Goal: Task Accomplishment & Management: Manage account settings

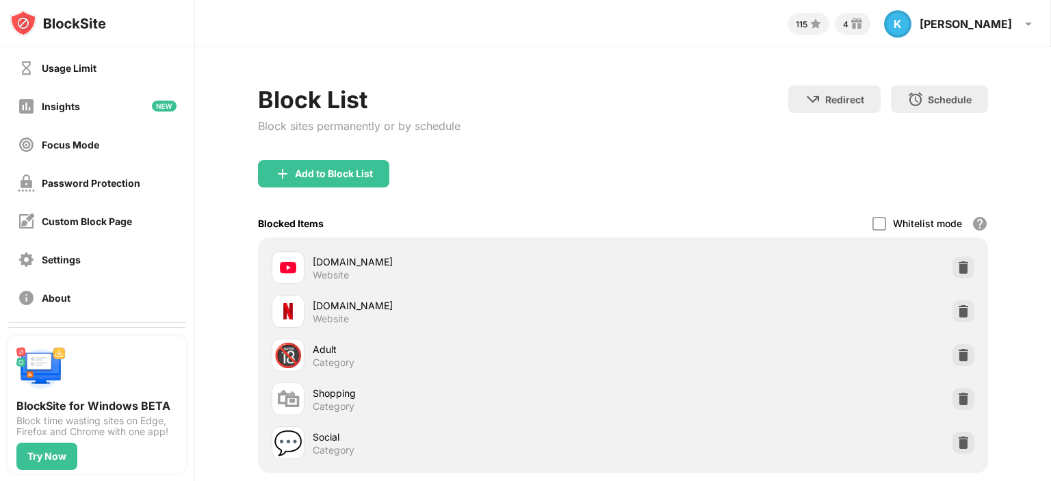
scroll to position [87, 0]
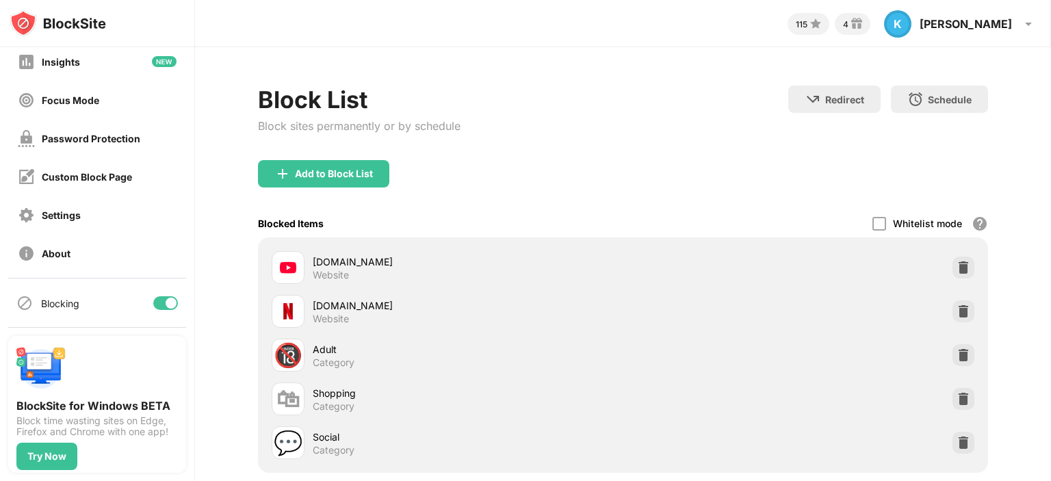
click at [147, 295] on div "Blocking" at bounding box center [97, 303] width 178 height 33
click at [153, 298] on div at bounding box center [165, 303] width 25 height 14
click at [155, 302] on div at bounding box center [165, 303] width 25 height 14
click at [158, 308] on div at bounding box center [165, 303] width 25 height 14
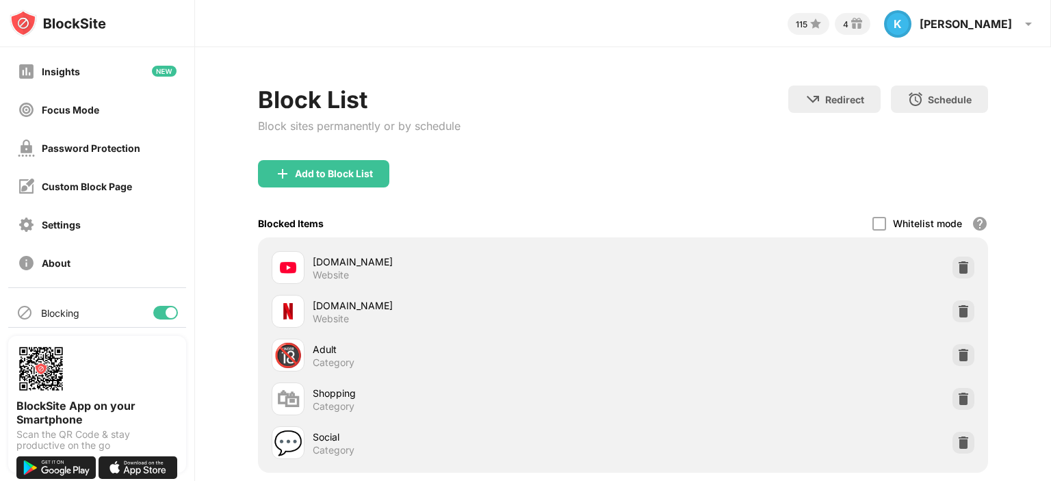
scroll to position [87, 0]
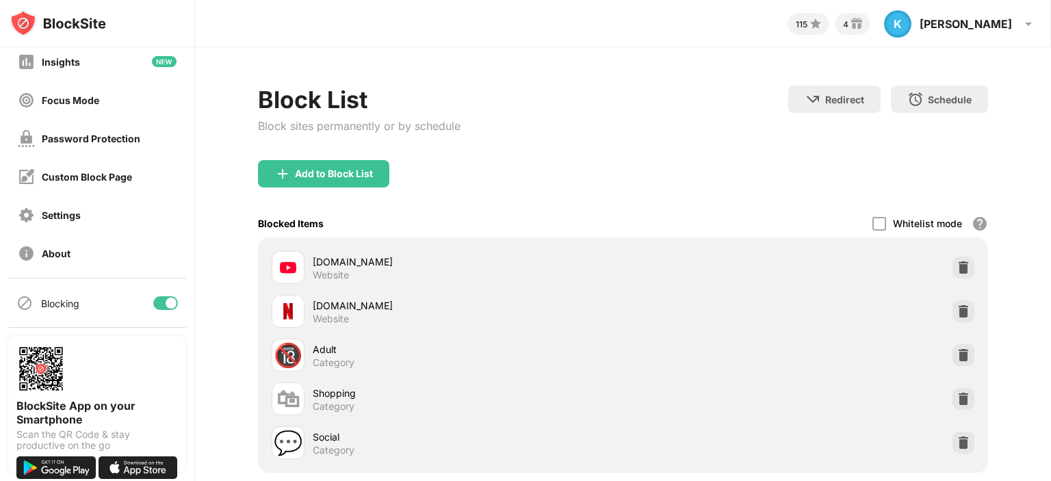
click at [157, 298] on div at bounding box center [165, 303] width 25 height 14
